Goal: Entertainment & Leisure: Consume media (video, audio)

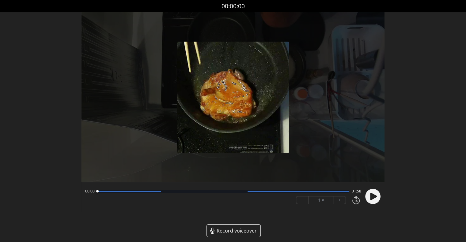
click at [380, 198] on circle at bounding box center [372, 196] width 15 height 15
click at [371, 199] on icon at bounding box center [373, 196] width 7 height 7
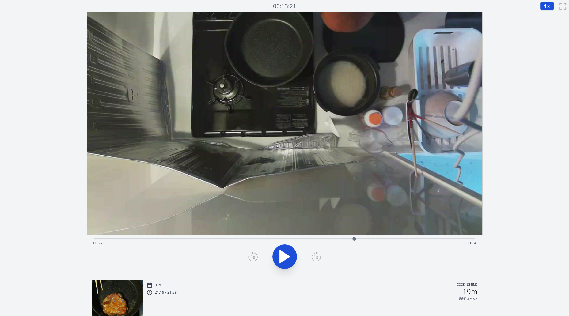
drag, startPoint x: 120, startPoint y: 239, endPoint x: 355, endPoint y: 248, distance: 235.4
click at [355, 248] on div "Time elapsed: 00:27 Time remaining: 00:14" at bounding box center [284, 255] width 395 height 40
drag, startPoint x: 460, startPoint y: 237, endPoint x: 287, endPoint y: 234, distance: 172.8
click at [287, 234] on div "Time elapsed: 00:21 Time remaining: 00:20" at bounding box center [284, 143] width 395 height 263
click at [245, 237] on div "Time elapsed: 00:38 Time remaining: 00:03" at bounding box center [284, 238] width 380 height 7
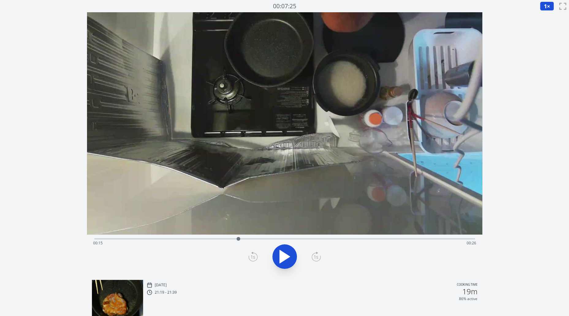
drag, startPoint x: 356, startPoint y: 238, endPoint x: 238, endPoint y: 226, distance: 117.9
click at [238, 226] on div "Time elapsed: 00:15 Time remaining: 00:26" at bounding box center [284, 143] width 395 height 263
drag, startPoint x: 371, startPoint y: 240, endPoint x: 285, endPoint y: 240, distance: 86.7
click at [285, 240] on div "Time elapsed: 00:31 Time remaining: 00:10" at bounding box center [284, 243] width 383 height 10
drag, startPoint x: 299, startPoint y: 237, endPoint x: 305, endPoint y: 233, distance: 7.6
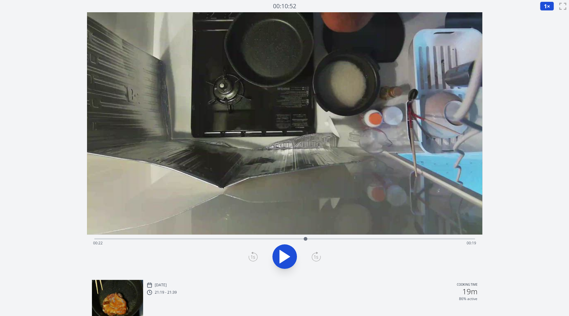
click at [305, 233] on div "Time elapsed: 00:22 Time remaining: 00:19" at bounding box center [284, 143] width 395 height 263
click at [251, 237] on div "Time elapsed: 00:40 Time remaining: 00:01" at bounding box center [284, 238] width 380 height 7
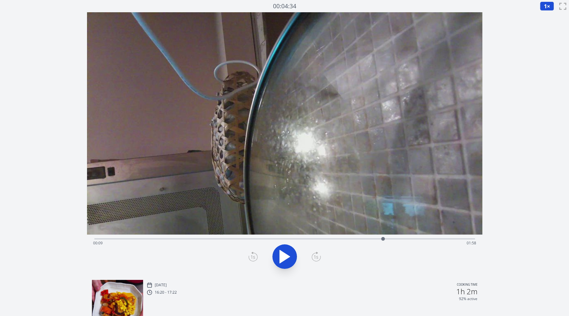
drag, startPoint x: 94, startPoint y: 237, endPoint x: 403, endPoint y: 241, distance: 308.4
click at [387, 241] on div at bounding box center [382, 238] width 9 height 9
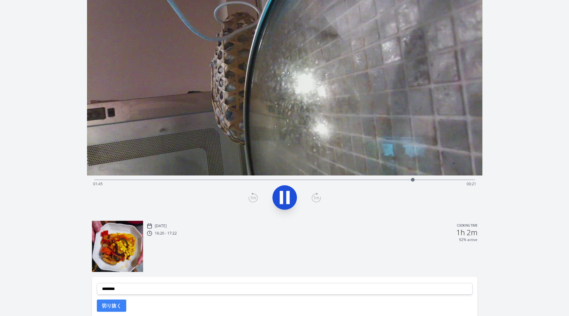
scroll to position [47, 0]
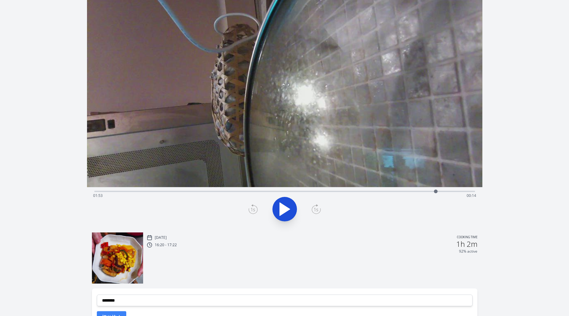
drag, startPoint x: 415, startPoint y: 192, endPoint x: 436, endPoint y: 193, distance: 20.5
click at [436, 193] on div at bounding box center [436, 192] width 4 height 4
click at [200, 189] on div "Time elapsed: 01:54 Time remaining: 00:12" at bounding box center [284, 190] width 380 height 7
drag, startPoint x: 205, startPoint y: 190, endPoint x: 367, endPoint y: 188, distance: 162.0
click at [366, 189] on div at bounding box center [361, 191] width 9 height 9
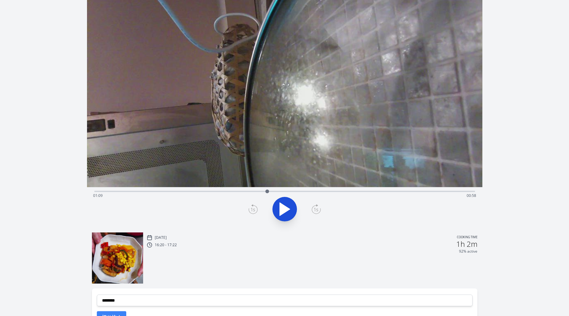
drag, startPoint x: 373, startPoint y: 192, endPoint x: 258, endPoint y: 196, distance: 114.6
click at [258, 192] on div "Time elapsed: 01:09 Time remaining: 00:58" at bounding box center [284, 191] width 380 height 1
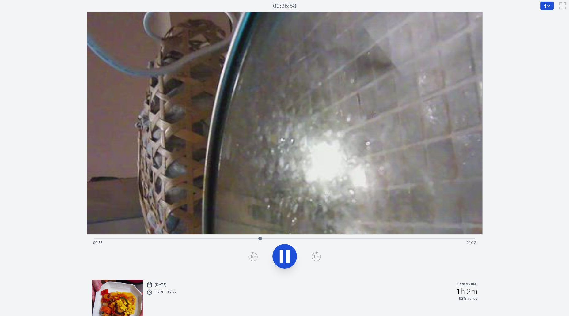
scroll to position [0, 0]
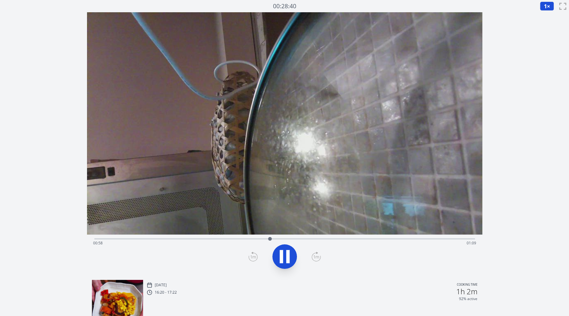
click at [282, 257] on icon at bounding box center [281, 256] width 3 height 13
drag, startPoint x: 266, startPoint y: 239, endPoint x: 236, endPoint y: 239, distance: 29.7
click at [236, 239] on div at bounding box center [236, 239] width 4 height 4
drag, startPoint x: 237, startPoint y: 238, endPoint x: 257, endPoint y: 235, distance: 20.1
click at [257, 235] on div at bounding box center [257, 238] width 9 height 9
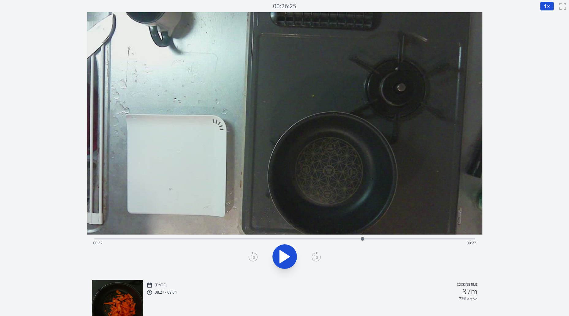
drag, startPoint x: 98, startPoint y: 238, endPoint x: 362, endPoint y: 239, distance: 264.6
click at [362, 239] on div at bounding box center [362, 239] width 4 height 4
click at [286, 237] on div "Time elapsed: 01:13 Time remaining: 00:00" at bounding box center [284, 238] width 380 height 7
drag, startPoint x: 285, startPoint y: 237, endPoint x: 154, endPoint y: 248, distance: 131.5
click at [154, 248] on div "Time elapsed: 00:11 Time remaining: 01:03" at bounding box center [284, 255] width 395 height 40
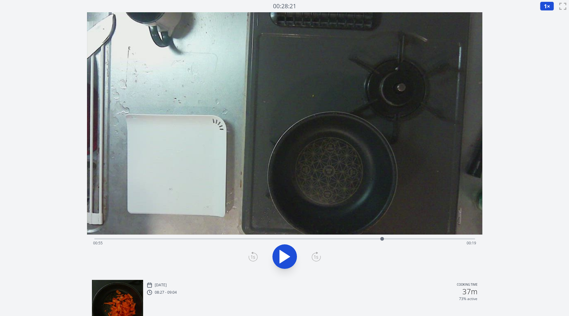
drag, startPoint x: 163, startPoint y: 239, endPoint x: 382, endPoint y: 240, distance: 219.0
click at [382, 240] on div at bounding box center [382, 239] width 4 height 4
drag, startPoint x: 440, startPoint y: 239, endPoint x: 387, endPoint y: 250, distance: 54.4
click at [387, 250] on div "Time elapsed: 00:56 Time remaining: 00:18" at bounding box center [284, 255] width 395 height 40
click at [292, 259] on icon at bounding box center [284, 256] width 17 height 17
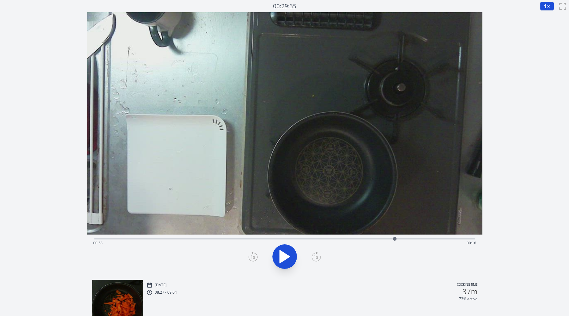
click at [249, 257] on icon at bounding box center [252, 257] width 9 height 10
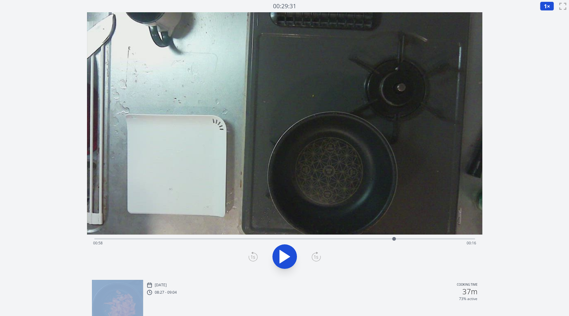
click at [249, 257] on icon at bounding box center [252, 257] width 9 height 10
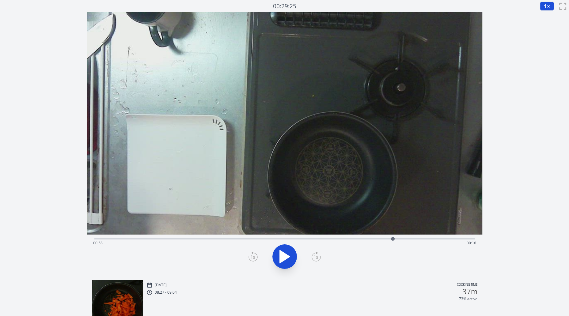
click at [249, 257] on icon at bounding box center [252, 257] width 9 height 10
